Goal: Information Seeking & Learning: Learn about a topic

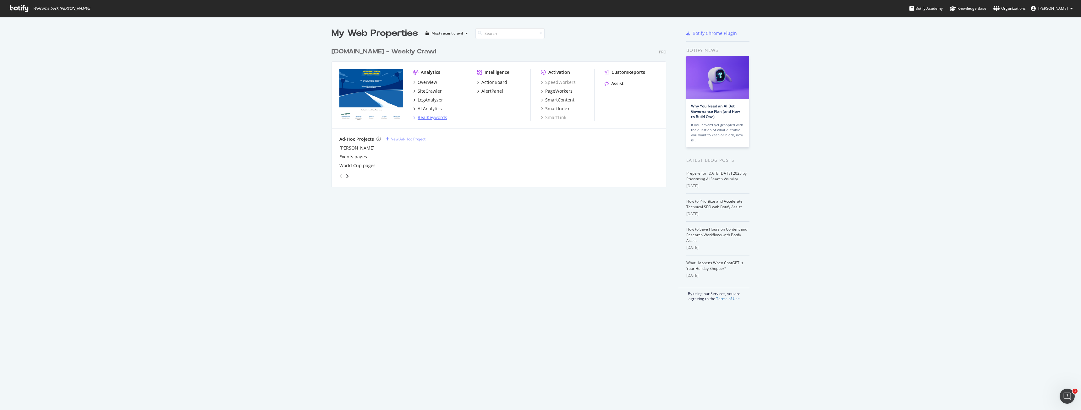
click at [427, 118] on div "RealKeywords" at bounding box center [433, 117] width 30 height 6
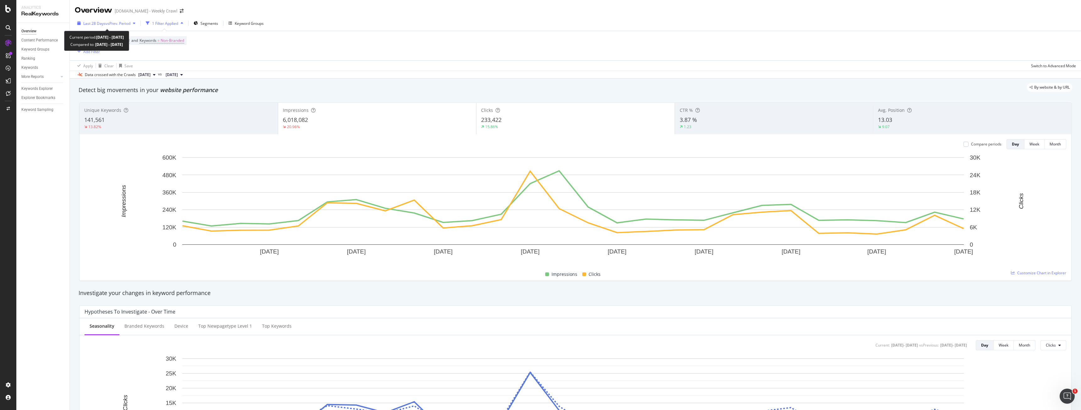
click at [116, 27] on div "Last 28 Days vs Prev. Period" at bounding box center [106, 23] width 63 height 9
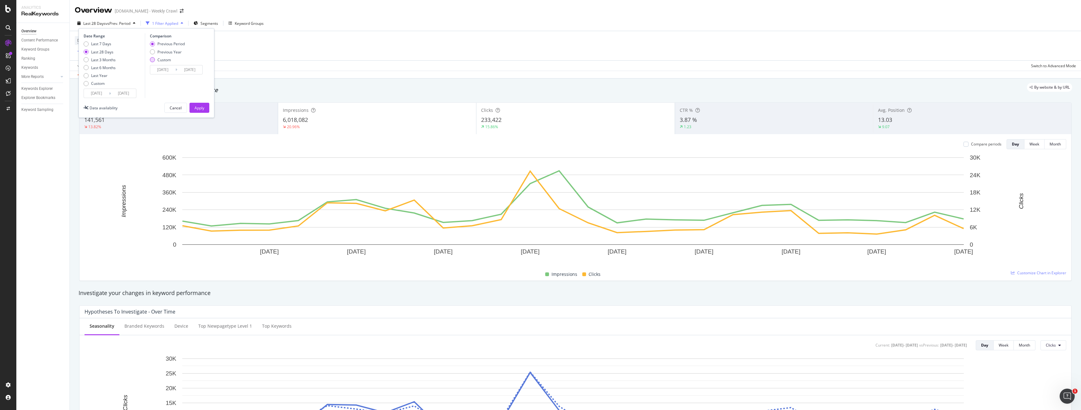
click at [152, 61] on div "Custom" at bounding box center [152, 59] width 5 height 5
click at [160, 70] on input "[DATE]" at bounding box center [162, 69] width 25 height 9
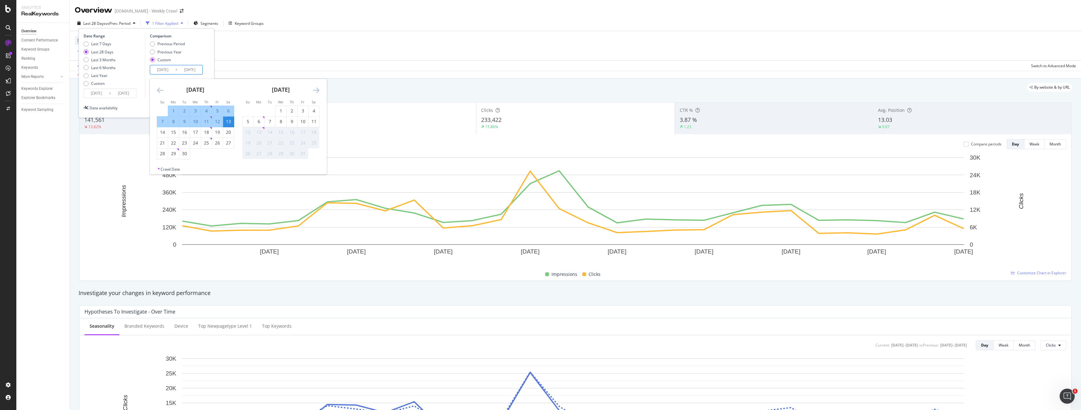
click at [161, 90] on icon "Move backward to switch to the previous month." at bounding box center [160, 90] width 7 height 8
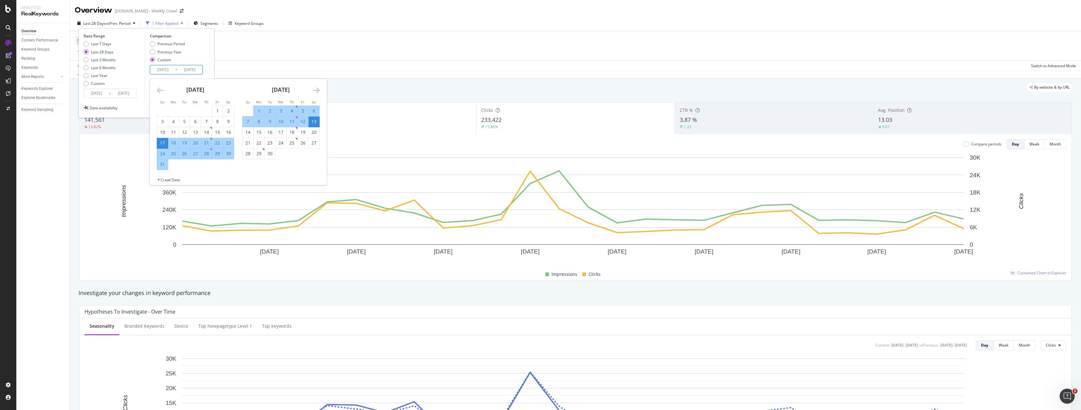
click at [161, 90] on icon "Move backward to switch to the previous month." at bounding box center [160, 90] width 7 height 8
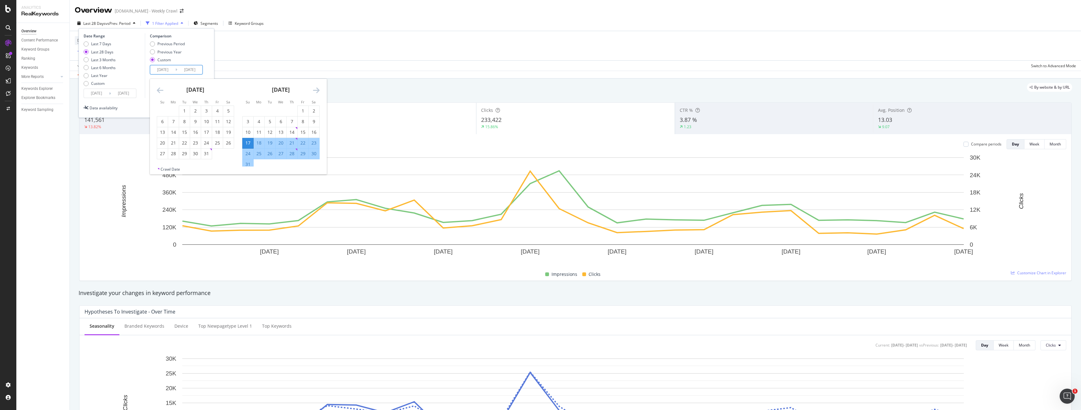
click at [161, 91] on icon "Move backward to switch to the previous month." at bounding box center [160, 90] width 7 height 8
click at [232, 113] on div "1" at bounding box center [228, 111] width 11 height 6
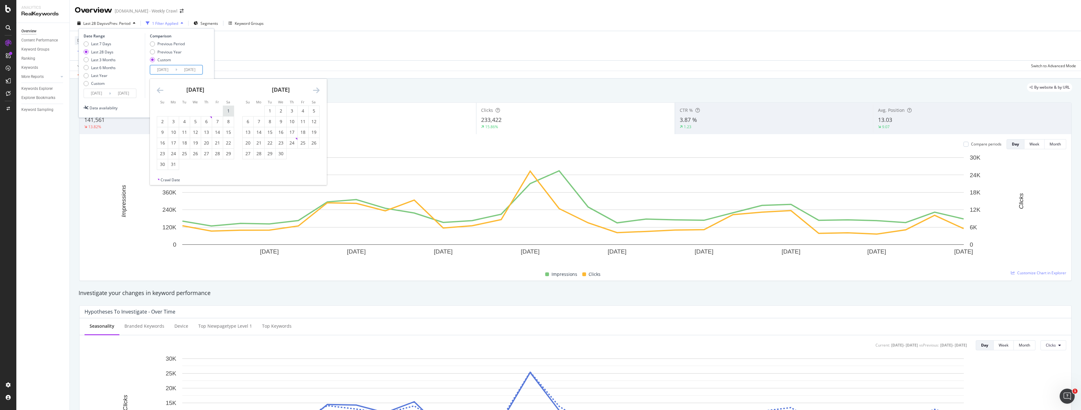
type input "[DATE]"
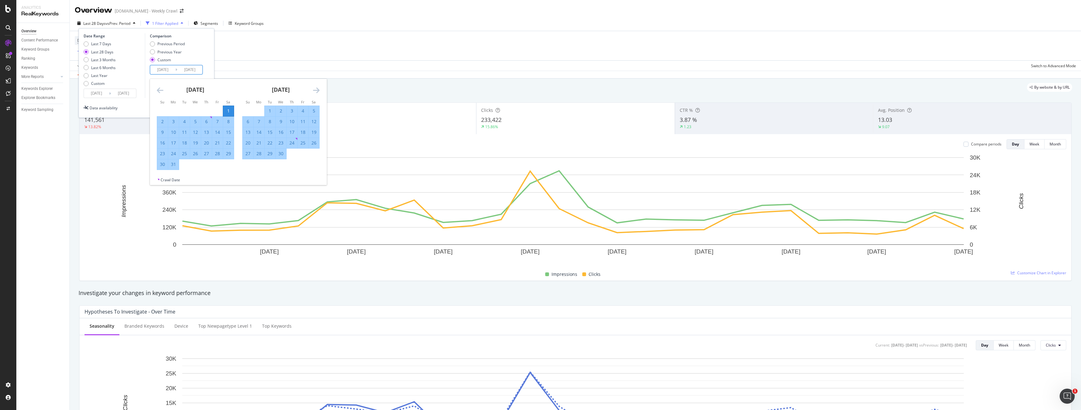
click at [319, 90] on icon "Move forward to switch to the next month." at bounding box center [316, 90] width 7 height 8
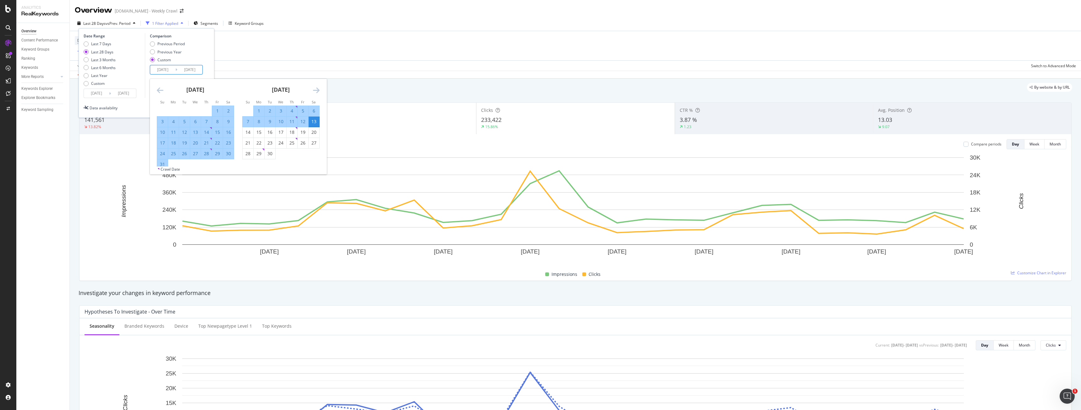
click at [315, 91] on icon "Move forward to switch to the next month." at bounding box center [316, 90] width 7 height 8
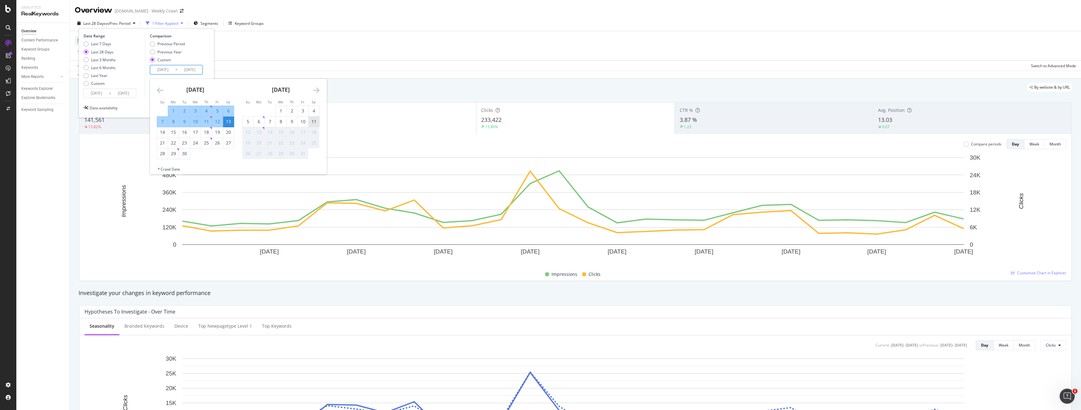
click at [310, 120] on div "11" at bounding box center [314, 121] width 11 height 6
type input "[DATE]"
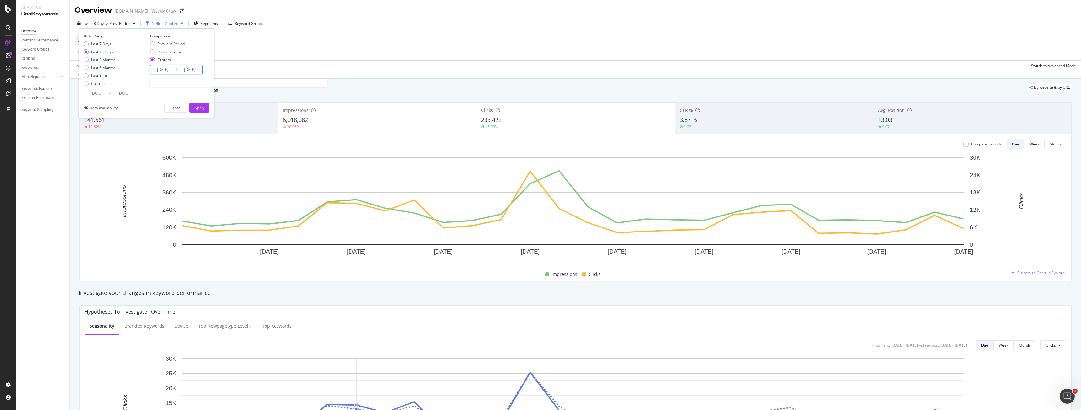
click at [160, 70] on input "[DATE]" at bounding box center [162, 69] width 25 height 9
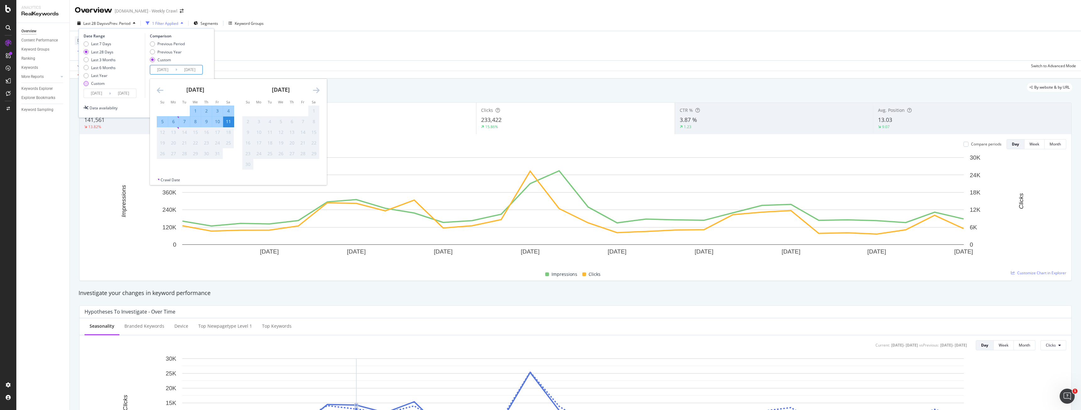
click at [86, 85] on div "Custom" at bounding box center [86, 83] width 5 height 5
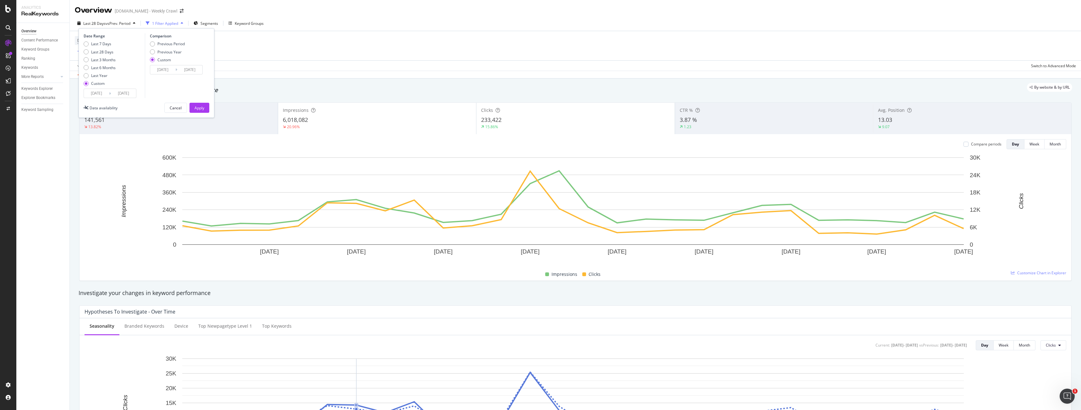
click at [94, 92] on input "[DATE]" at bounding box center [96, 93] width 25 height 9
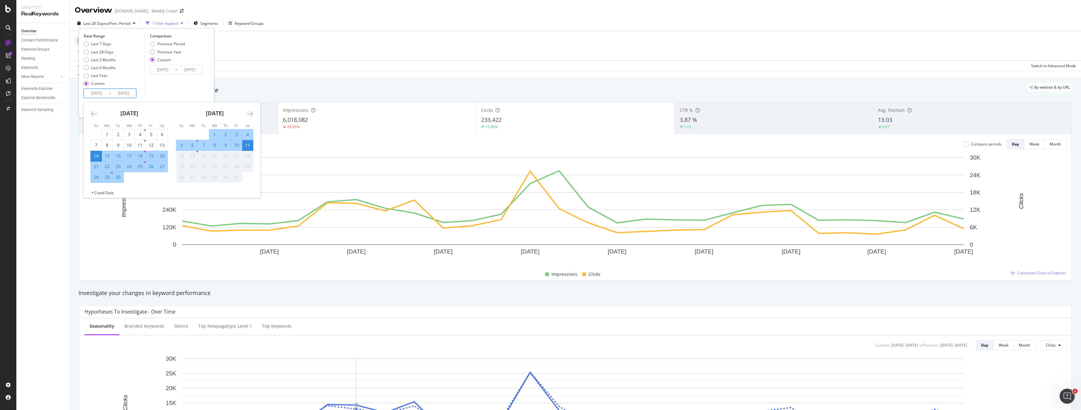
click at [90, 115] on div "[DATE] 1 2 3 4 5 6 7 8 9 10 11 12 13 14 15 16 17 18 19 20 21 22 23 24 25 26 27 …" at bounding box center [128, 142] width 85 height 80
click at [93, 115] on icon "Move backward to switch to the previous month." at bounding box center [94, 114] width 7 height 8
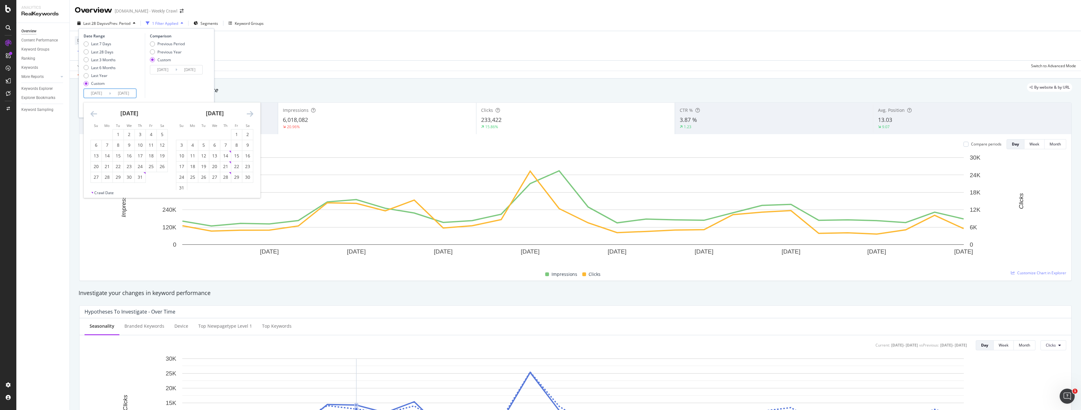
click at [93, 115] on icon "Move backward to switch to the previous month." at bounding box center [94, 114] width 7 height 8
click at [162, 135] on div "1" at bounding box center [162, 134] width 11 height 6
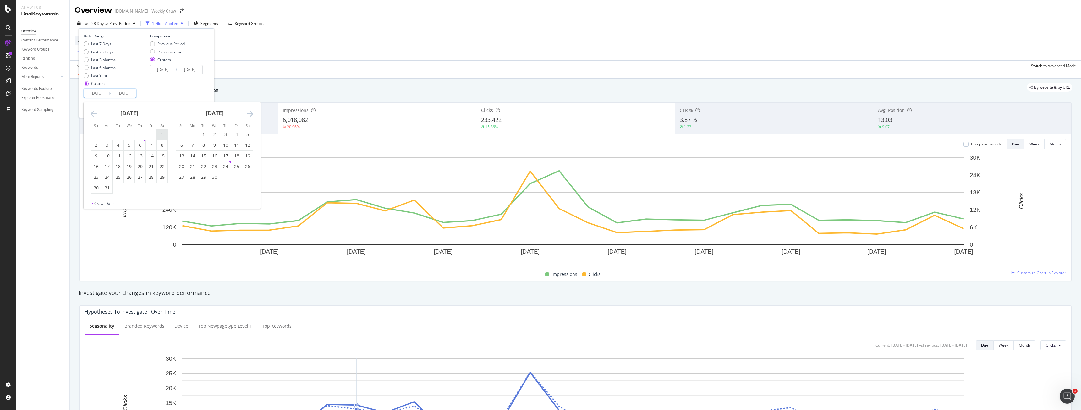
type input "[DATE]"
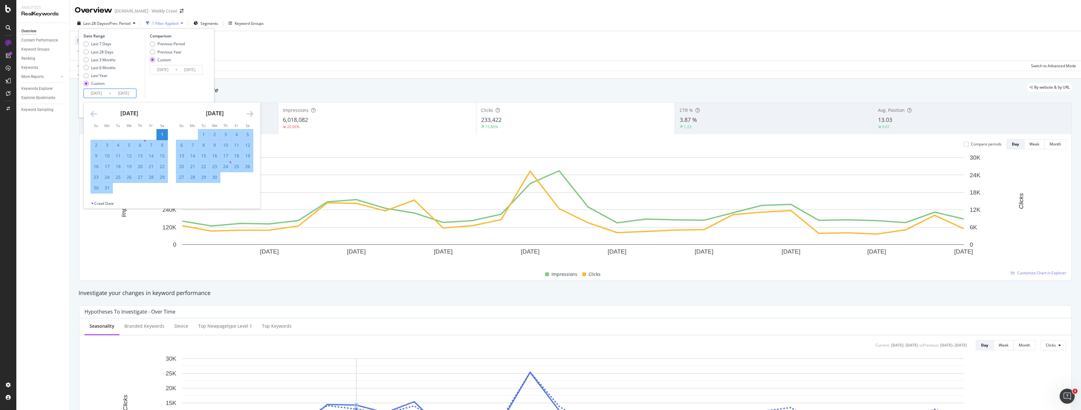
click at [160, 69] on input "[DATE]" at bounding box center [162, 69] width 25 height 9
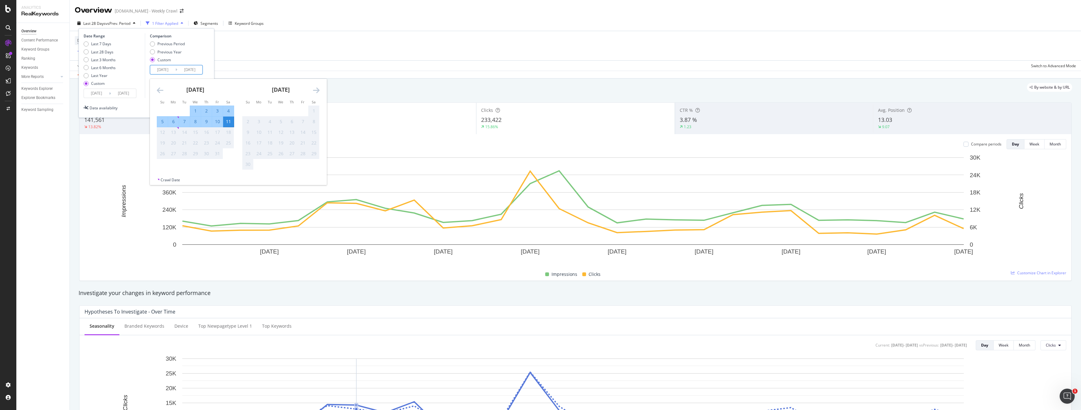
click at [160, 92] on icon "Move backward to switch to the previous month." at bounding box center [160, 90] width 7 height 8
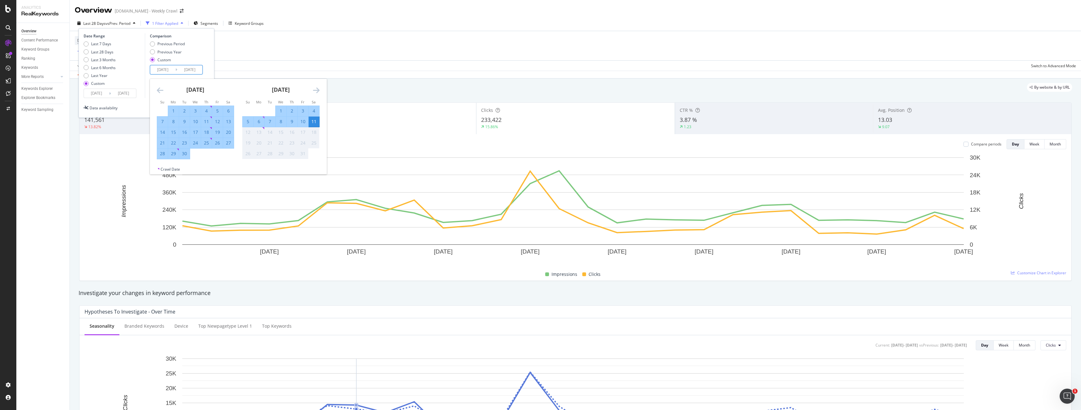
click at [160, 92] on icon "Move backward to switch to the previous month." at bounding box center [160, 90] width 7 height 8
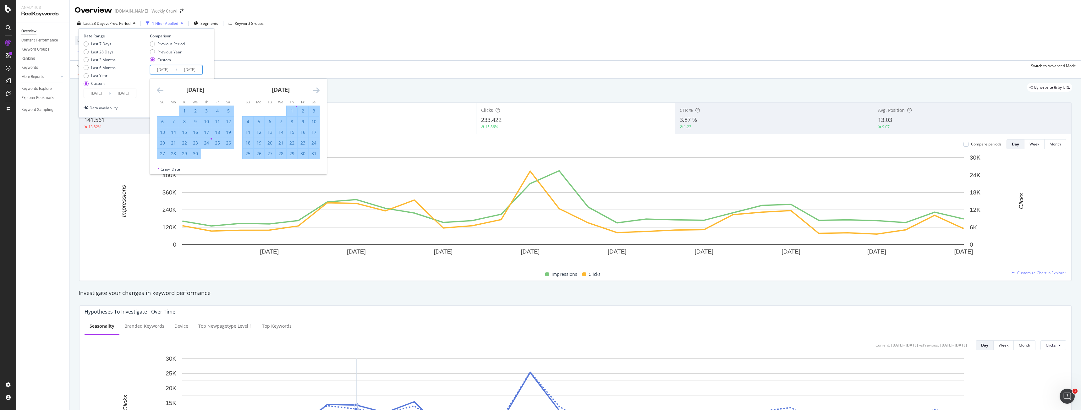
click at [160, 92] on icon "Move backward to switch to the previous month." at bounding box center [160, 90] width 7 height 8
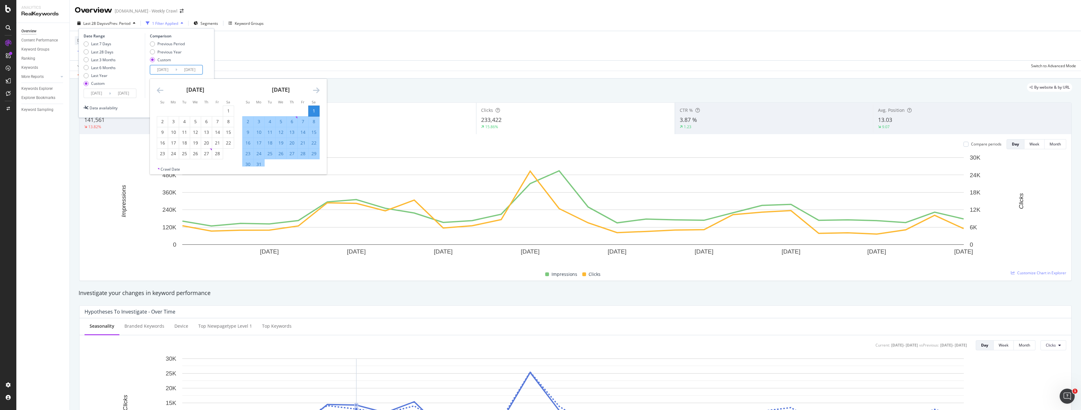
click at [160, 92] on icon "Move backward to switch to the previous month." at bounding box center [160, 90] width 7 height 8
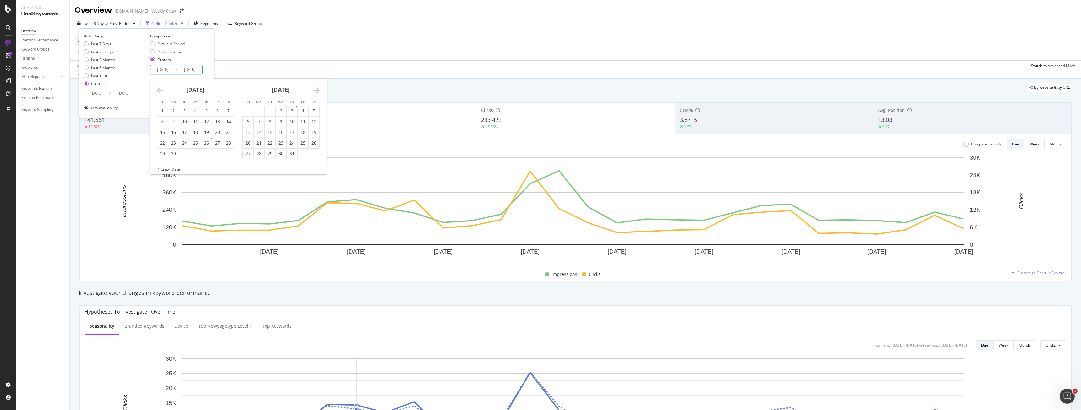
click at [160, 92] on icon "Move backward to switch to the previous month." at bounding box center [160, 90] width 7 height 8
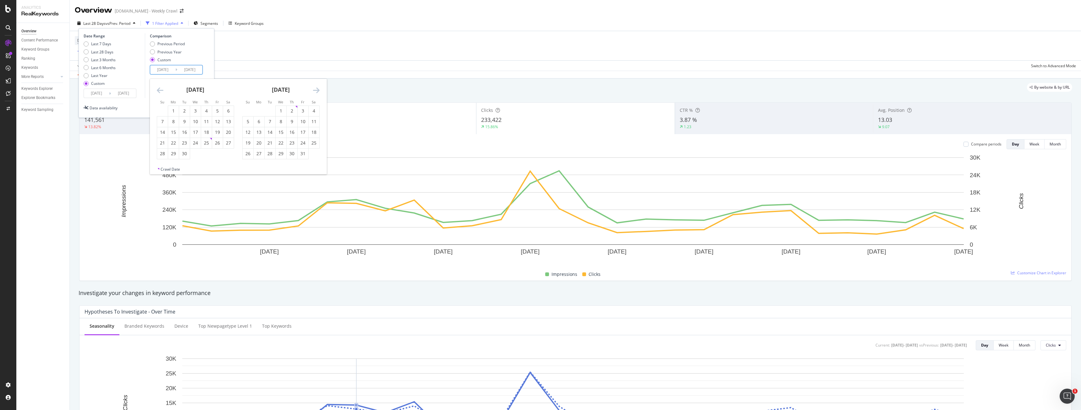
click at [160, 92] on icon "Move backward to switch to the previous month." at bounding box center [160, 90] width 7 height 8
click at [219, 114] on div "1" at bounding box center [217, 111] width 11 height 6
type input "[DATE]"
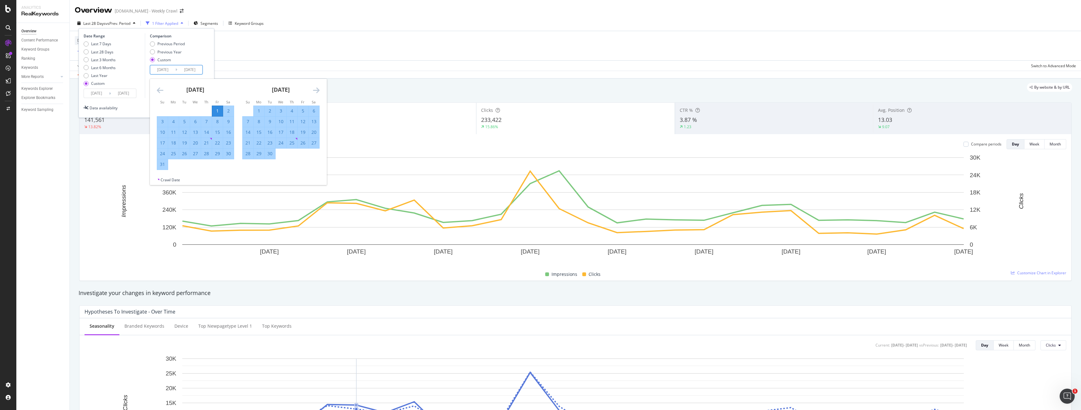
click at [193, 71] on input "[DATE]" at bounding box center [189, 69] width 25 height 9
click at [318, 91] on icon "Move forward to switch to the next month." at bounding box center [316, 90] width 7 height 8
click at [319, 91] on icon "Move forward to switch to the next month." at bounding box center [316, 90] width 7 height 8
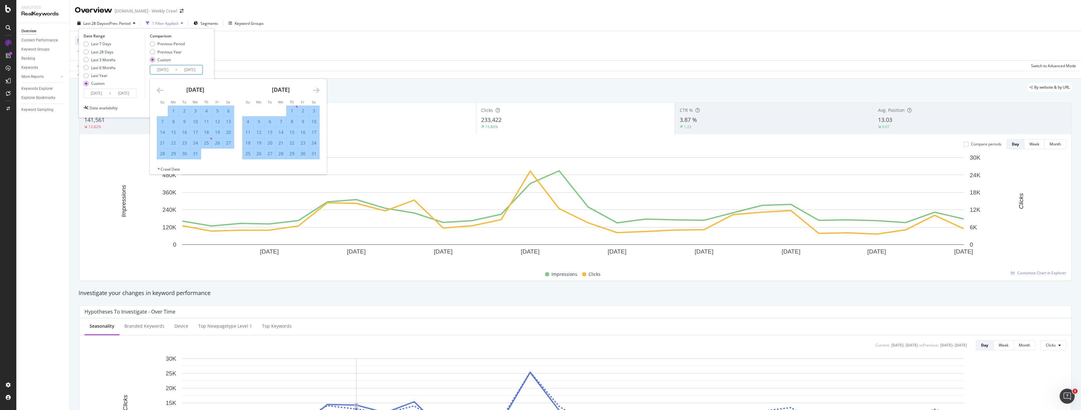
click at [319, 91] on icon "Move forward to switch to the next month." at bounding box center [316, 90] width 7 height 8
click at [319, 89] on icon "Move forward to switch to the next month." at bounding box center [316, 90] width 7 height 8
click at [304, 122] on div "11" at bounding box center [303, 121] width 11 height 6
type input "[DATE]"
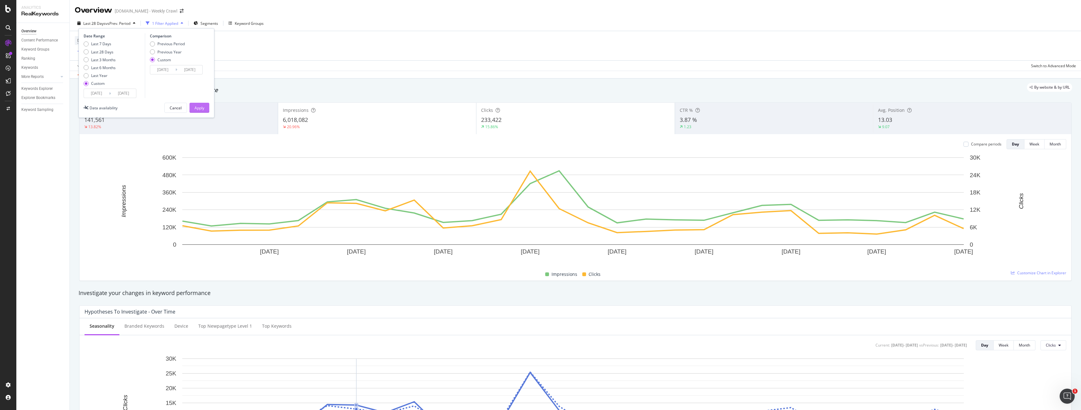
click at [199, 112] on div "Apply" at bounding box center [200, 107] width 10 height 9
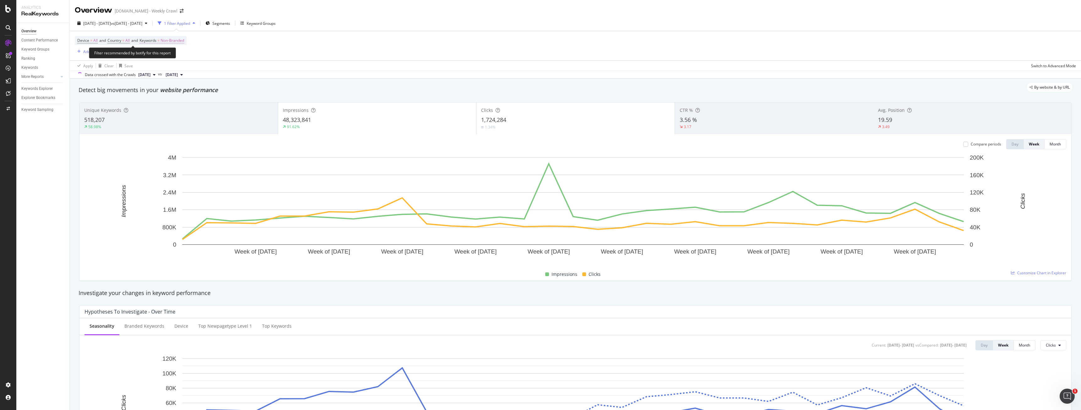
click at [178, 43] on span "Non-Branded" at bounding box center [173, 40] width 24 height 9
click at [170, 54] on span "Non-Branded" at bounding box center [162, 54] width 26 height 5
click at [164, 100] on div "All" at bounding box center [186, 104] width 74 height 9
click at [211, 68] on div "Apply" at bounding box center [213, 68] width 10 height 5
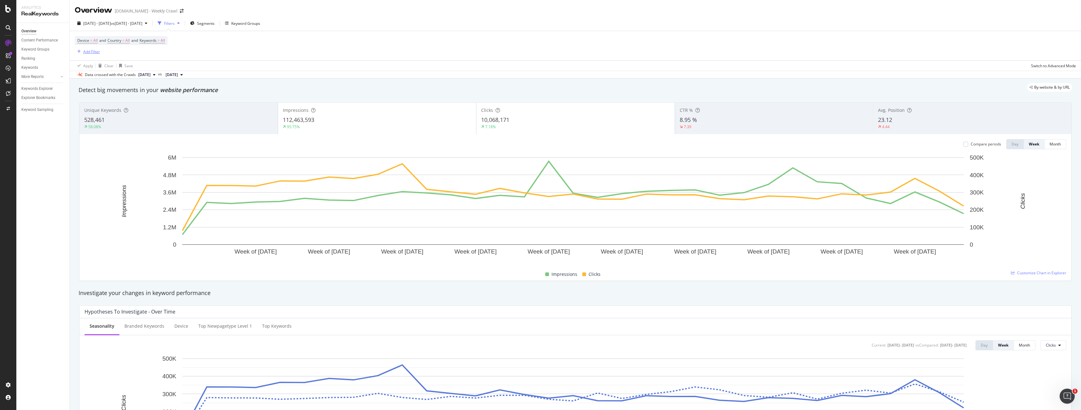
click at [91, 52] on div "Add Filter" at bounding box center [91, 51] width 17 height 5
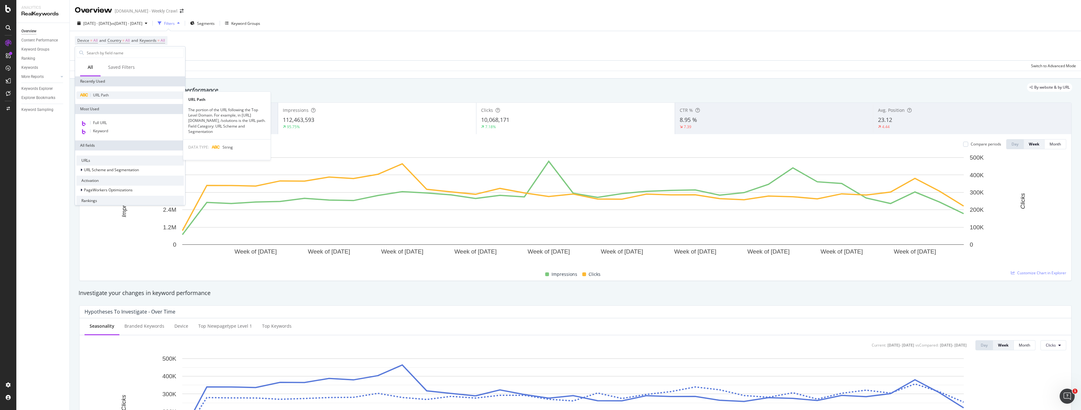
click at [128, 97] on div "URL Path" at bounding box center [129, 95] width 107 height 8
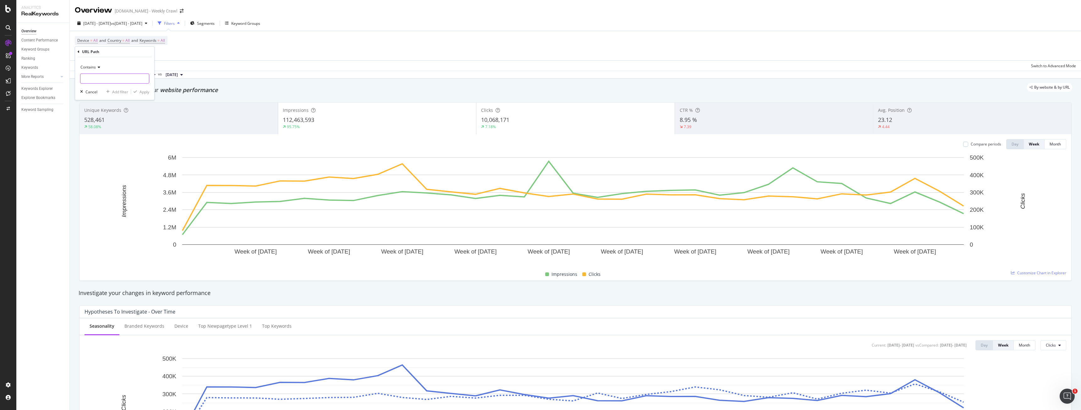
click at [131, 76] on input "text" at bounding box center [114, 79] width 69 height 10
type input "huddle"
click at [138, 90] on div "button" at bounding box center [135, 92] width 8 height 4
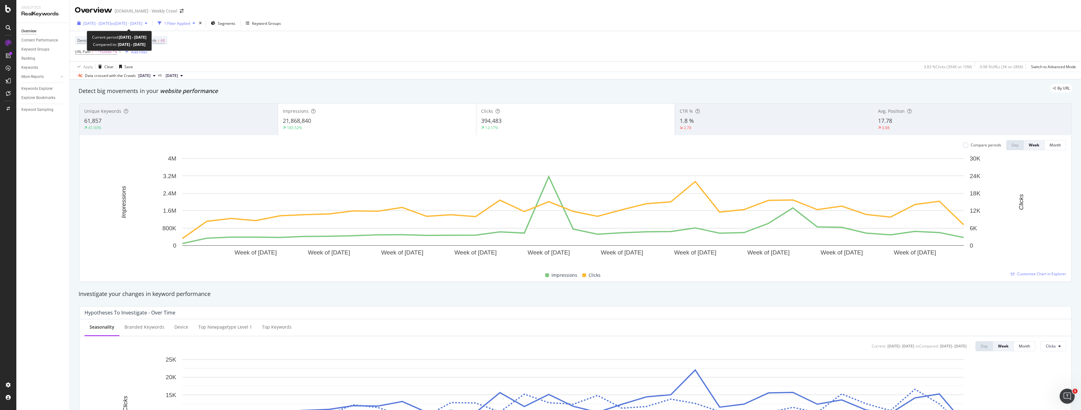
click at [130, 21] on span "vs [DATE] - [DATE]" at bounding box center [126, 23] width 31 height 5
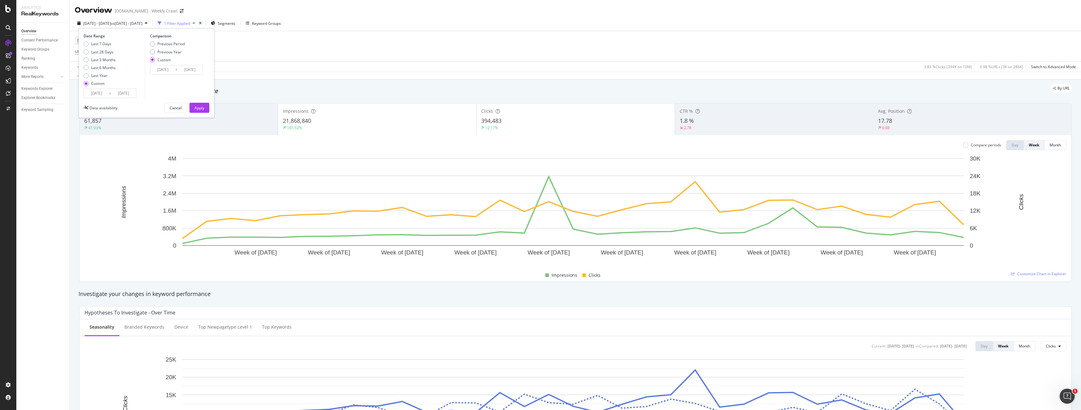
click at [123, 95] on input "[DATE]" at bounding box center [123, 93] width 25 height 9
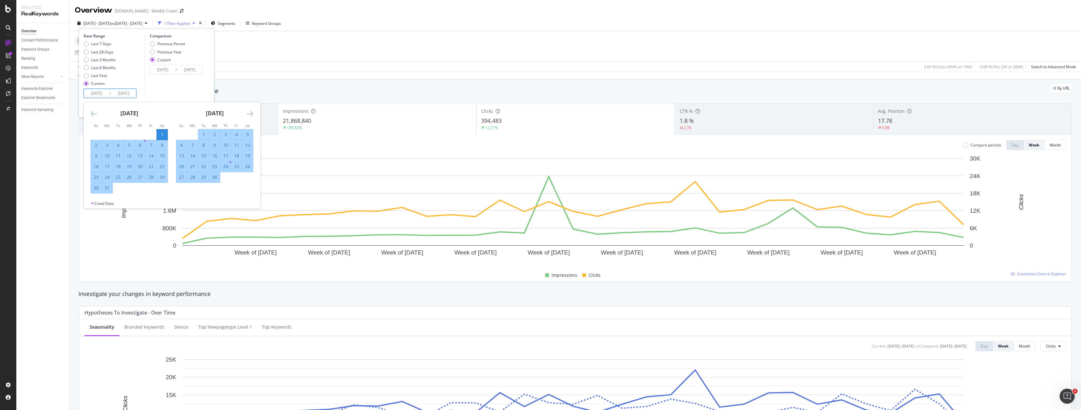
click at [256, 115] on div "[DATE] 1 2 3 4 5 6 7 8 9 10 11 12 13 14 15 16 17 18 19 20 21 22 23 24 25 26 27 …" at bounding box center [214, 142] width 85 height 80
click at [247, 113] on icon "Move forward to switch to the next month." at bounding box center [250, 114] width 7 height 8
click at [248, 113] on icon "Move forward to switch to the next month." at bounding box center [250, 114] width 7 height 8
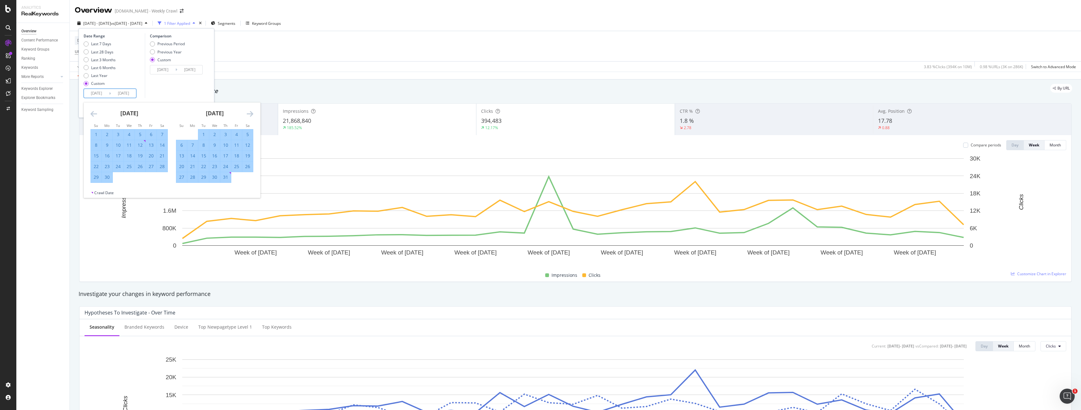
click at [248, 113] on icon "Move forward to switch to the next month." at bounding box center [250, 114] width 7 height 8
click at [206, 176] on div "30" at bounding box center [203, 177] width 11 height 6
type input "[DATE]"
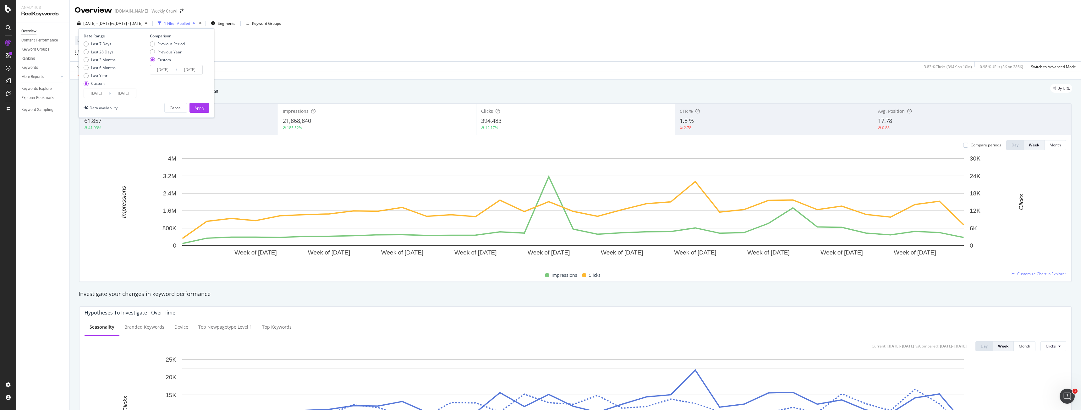
click at [189, 69] on input "[DATE]" at bounding box center [189, 69] width 25 height 9
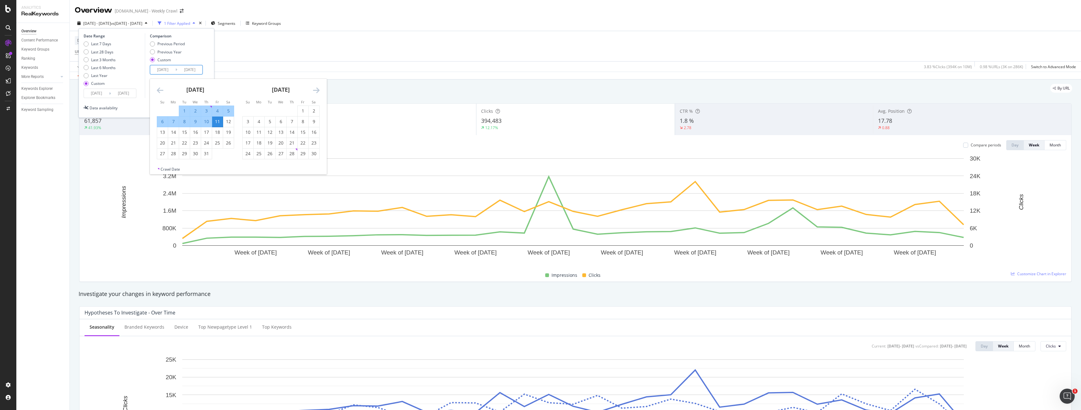
click at [162, 90] on icon "Move backward to switch to the previous month." at bounding box center [160, 90] width 7 height 8
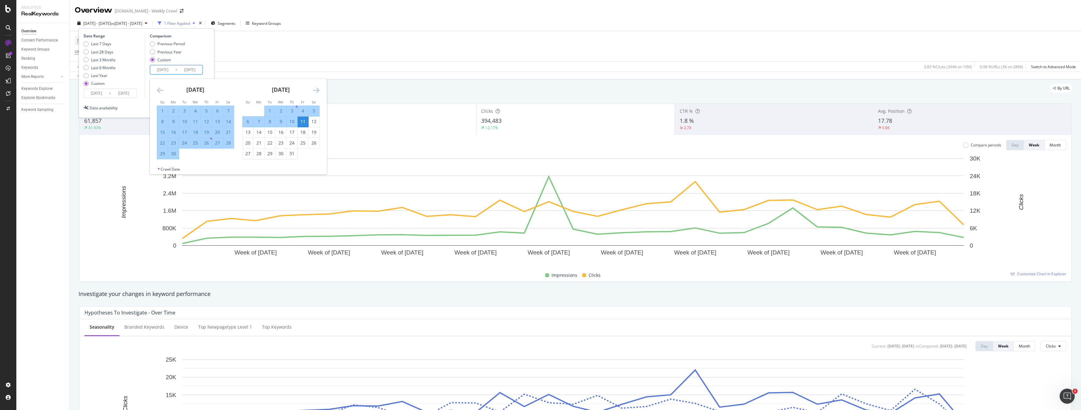
click at [171, 156] on div "30" at bounding box center [173, 154] width 11 height 6
type input "[DATE]"
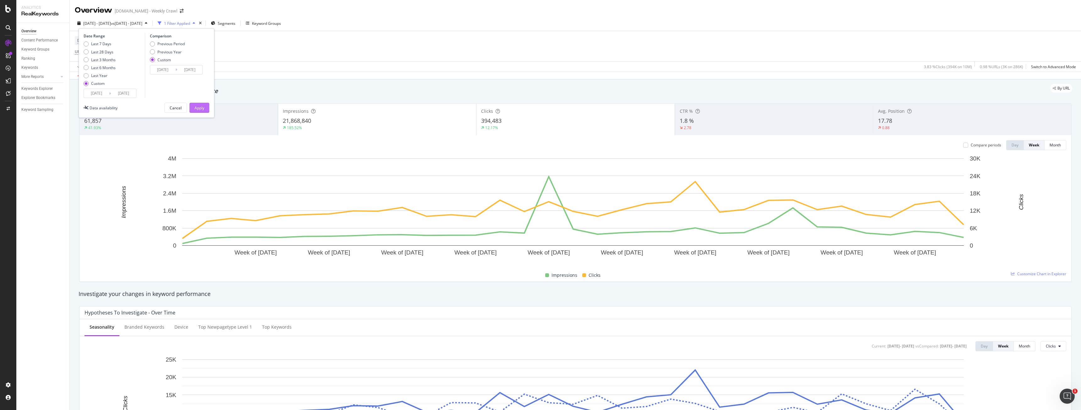
click at [199, 107] on div "Apply" at bounding box center [200, 107] width 10 height 5
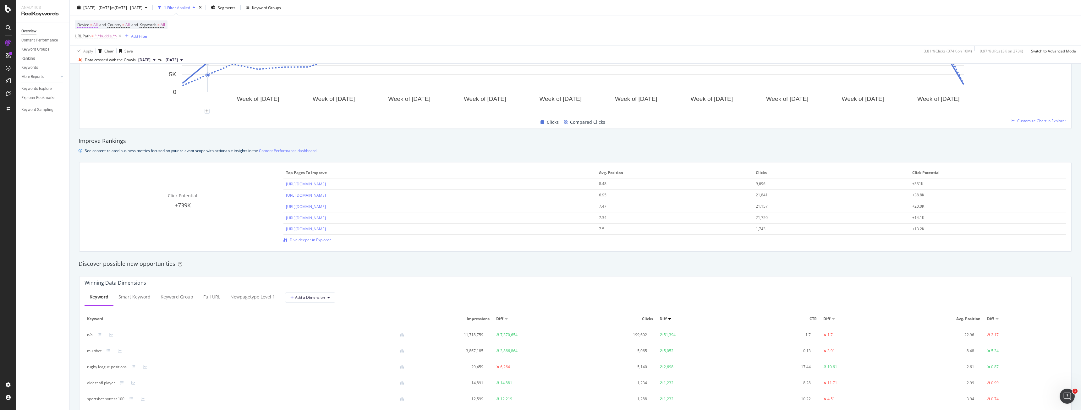
scroll to position [346, 0]
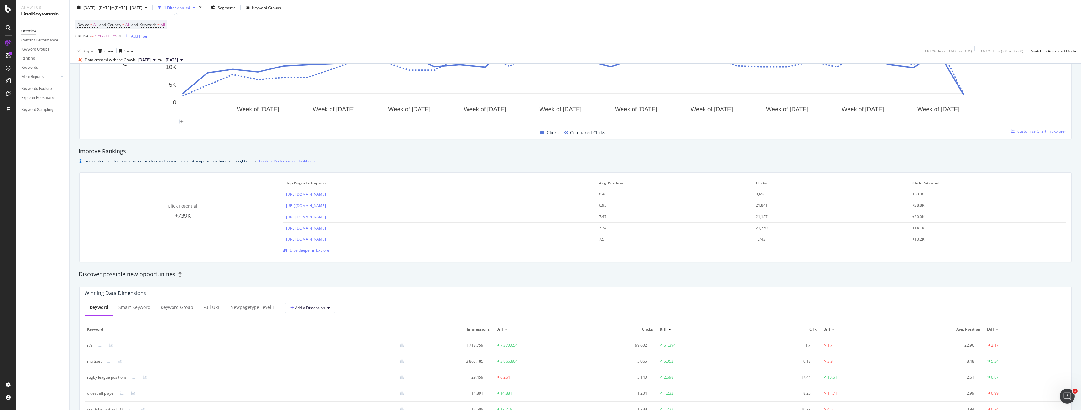
click at [107, 37] on span "^.*huddle.*$" at bounding box center [106, 36] width 23 height 9
type input "news"
click at [142, 74] on div "Apply" at bounding box center [145, 75] width 10 height 5
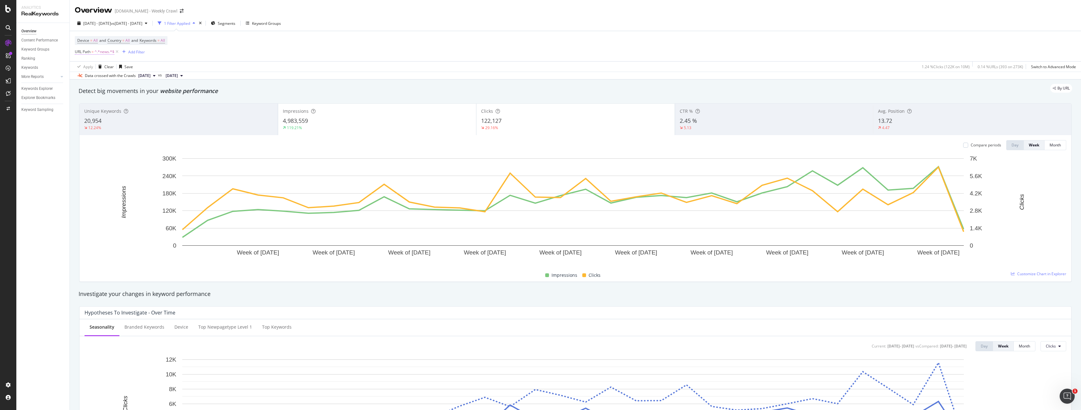
click at [104, 52] on span "^.*news.*$" at bounding box center [105, 51] width 20 height 9
click at [107, 81] on input "news" at bounding box center [109, 78] width 59 height 10
type input "video"
click at [142, 91] on div "Apply" at bounding box center [145, 91] width 10 height 5
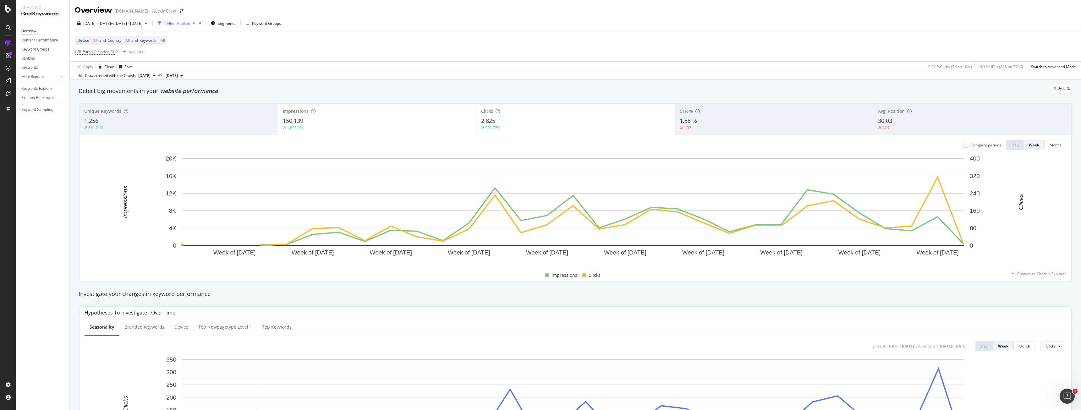
drag, startPoint x: 246, startPoint y: 407, endPoint x: 300, endPoint y: 211, distance: 203.9
click at [262, 356] on icon "Week of [DATE] Week of [DATE] Week of [DATE] Week of [DATE] Week of [DATE] Week…" at bounding box center [573, 411] width 977 height 111
